Goal: Information Seeking & Learning: Learn about a topic

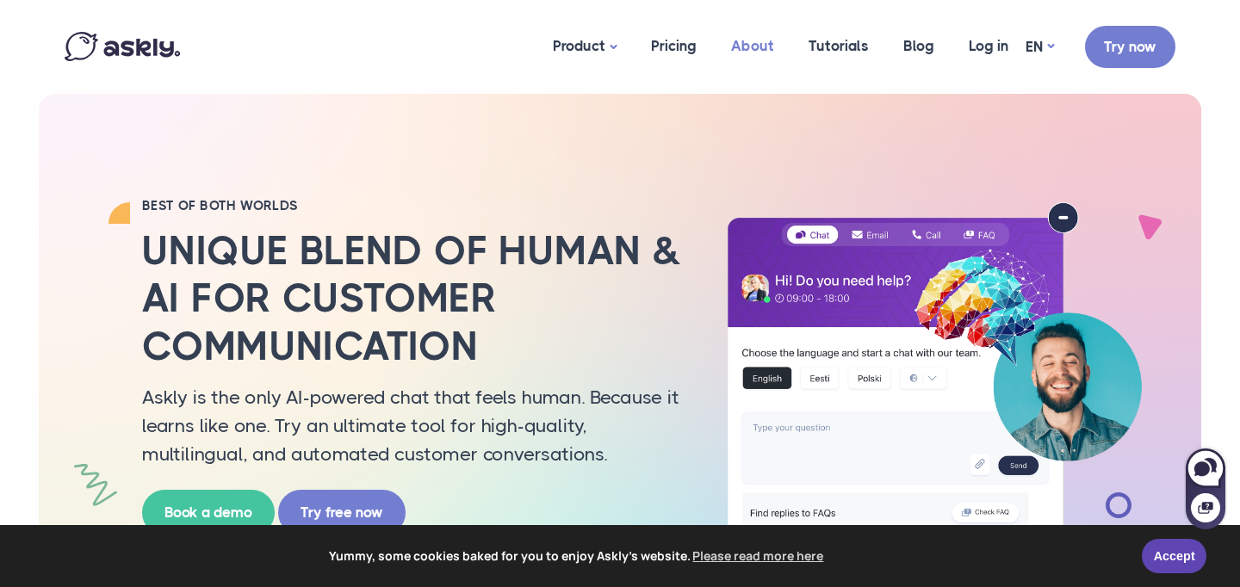
click at [752, 52] on link "About" at bounding box center [752, 45] width 77 height 83
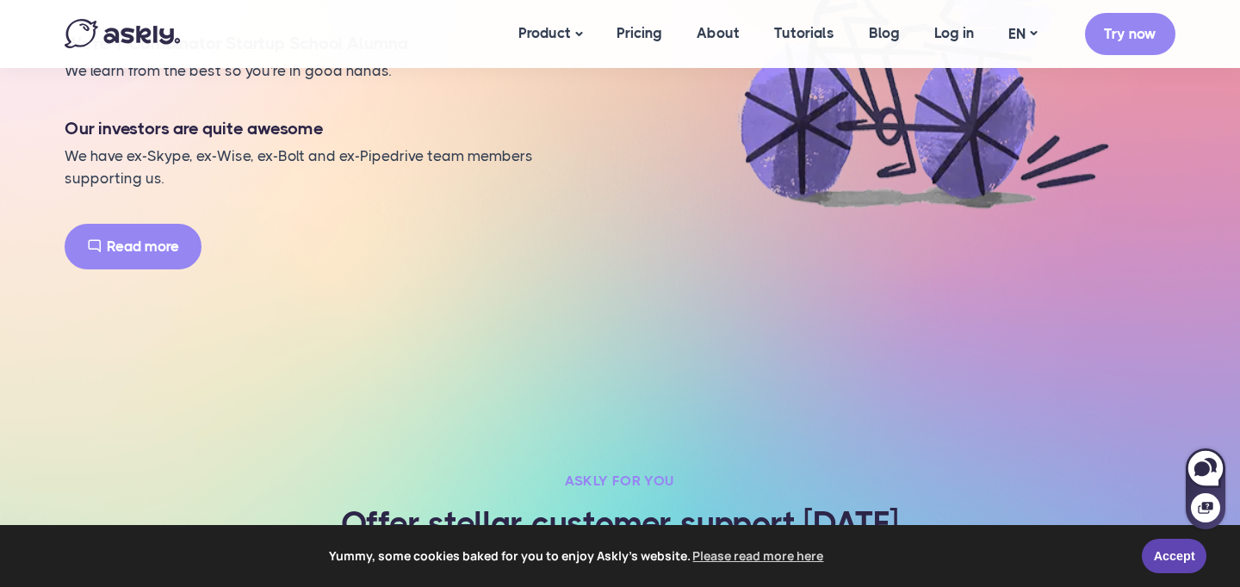
scroll to position [1648, 0]
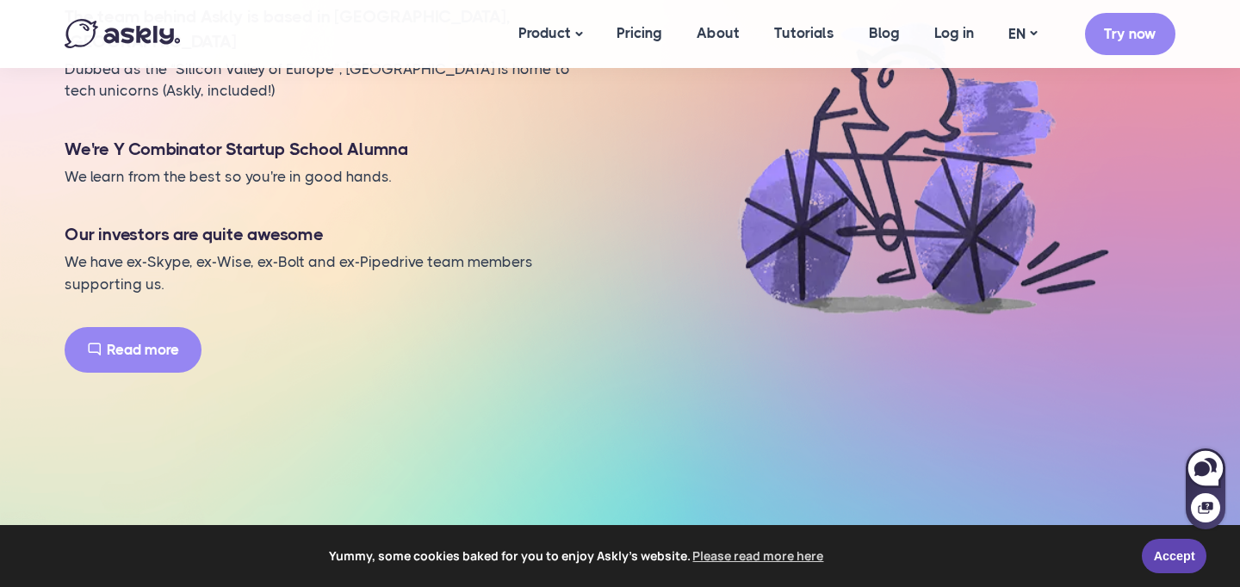
click at [168, 373] on link "Read more" at bounding box center [133, 350] width 137 height 46
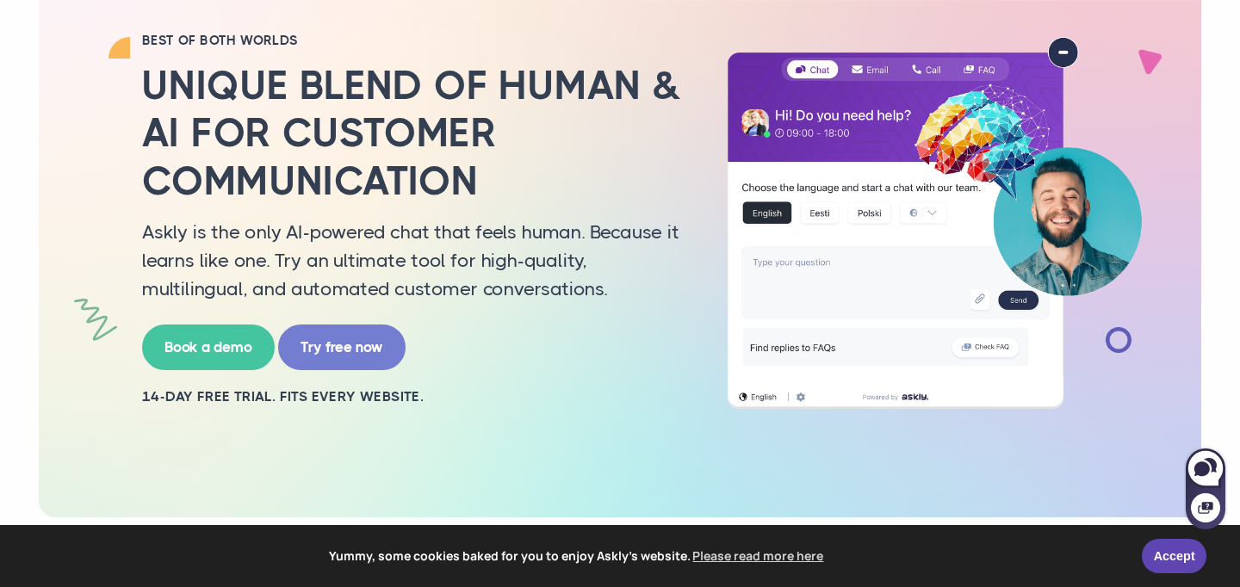
scroll to position [168, 0]
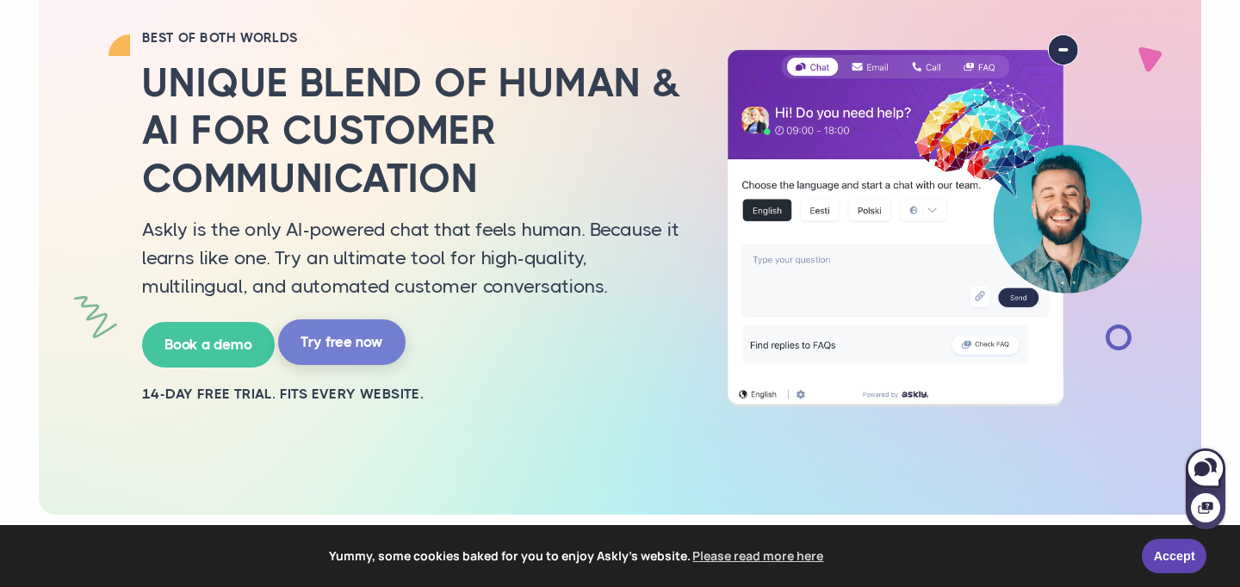
click at [341, 343] on link "Try free now" at bounding box center [341, 342] width 127 height 46
click at [226, 351] on link "Book a demo" at bounding box center [208, 342] width 133 height 46
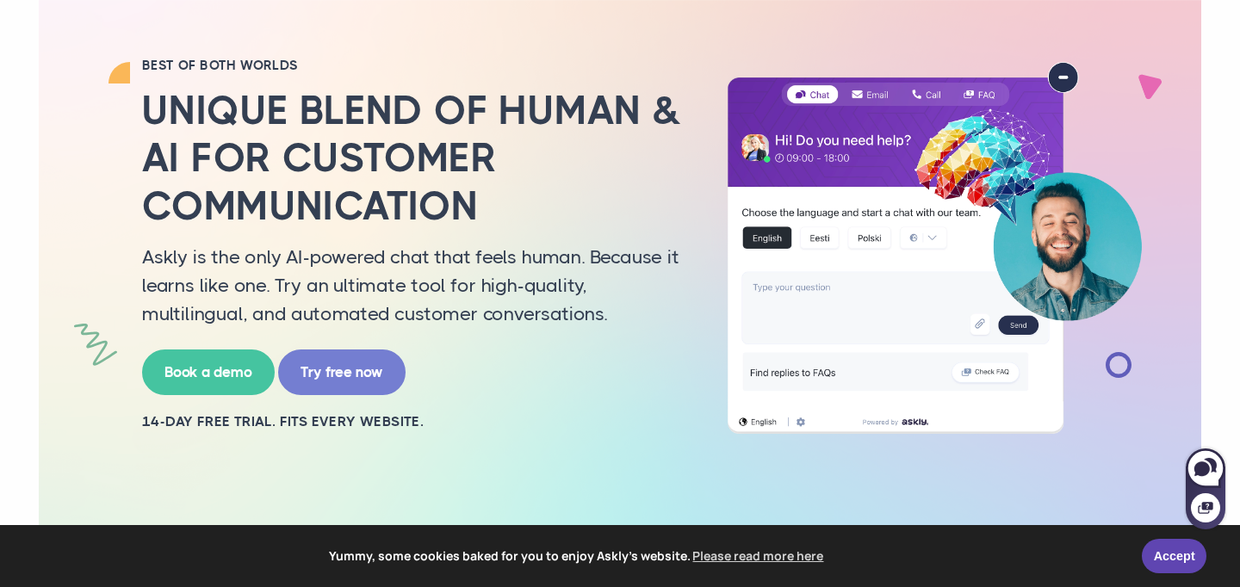
scroll to position [139, 0]
